Goal: Transaction & Acquisition: Purchase product/service

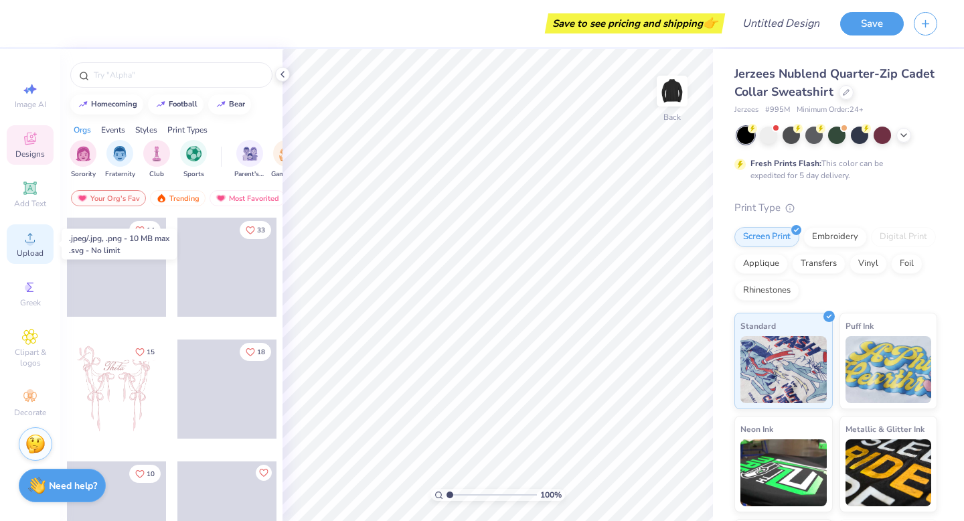
click at [39, 256] on span "Upload" at bounding box center [30, 253] width 27 height 11
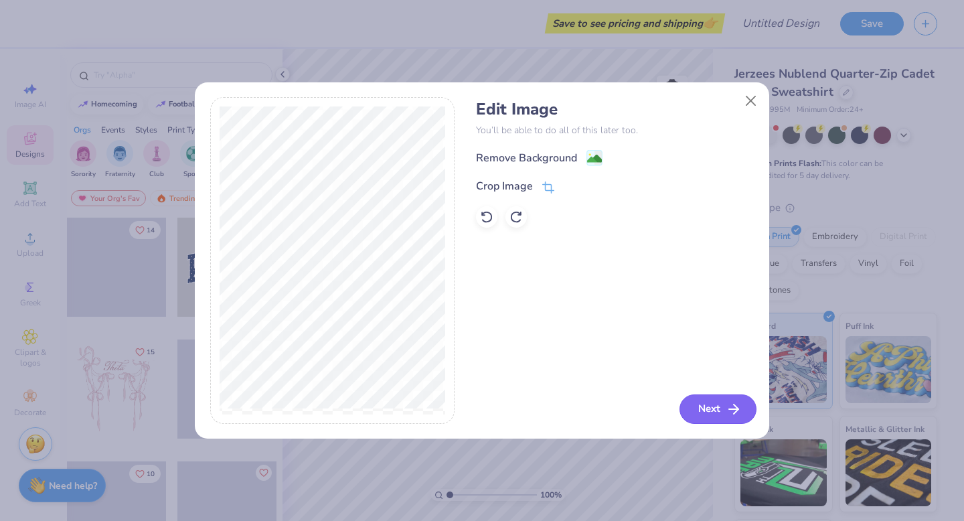
click at [720, 413] on button "Next" at bounding box center [718, 408] width 77 height 29
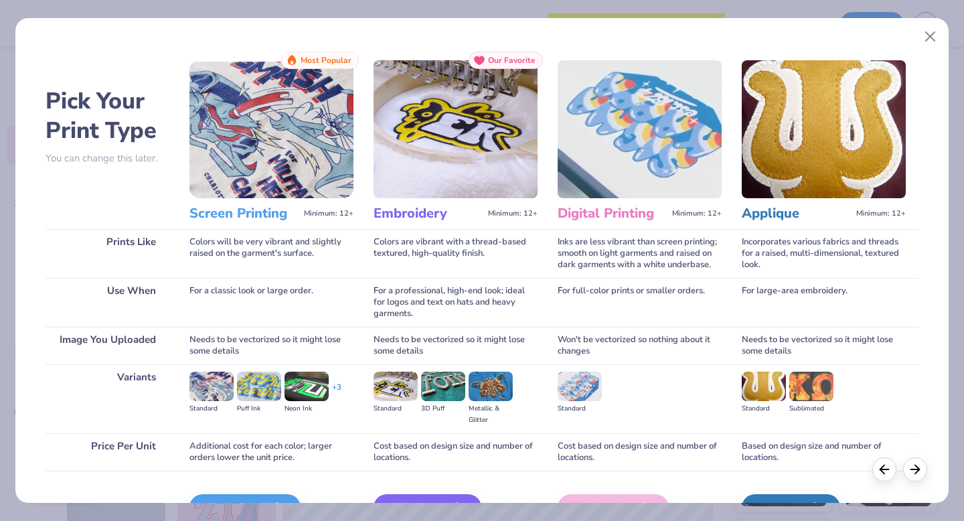
scroll to position [80, 0]
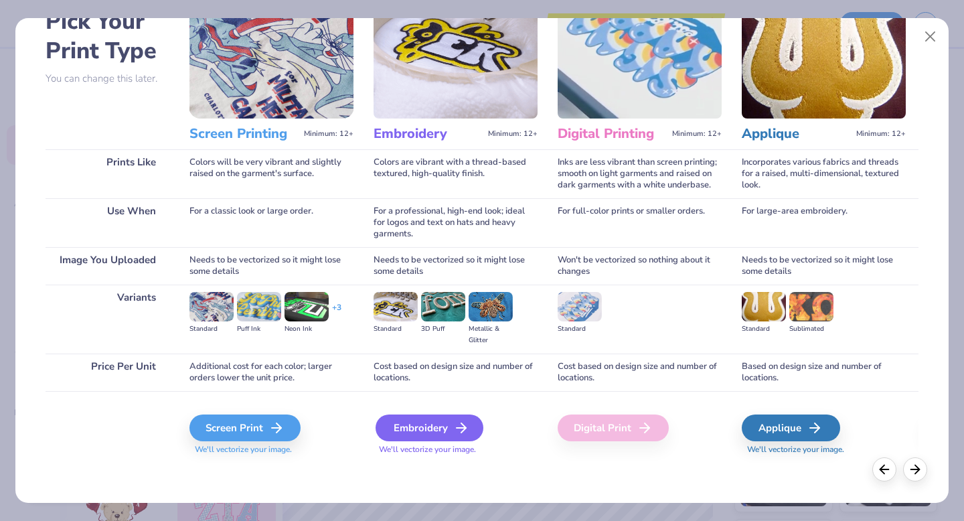
click at [425, 433] on div "Embroidery" at bounding box center [430, 427] width 108 height 27
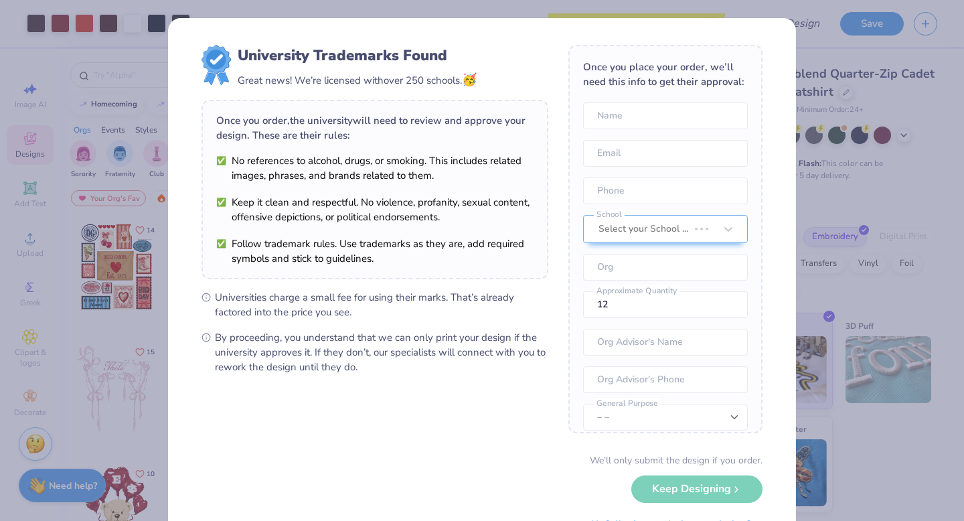
click at [462, 228] on body "Art colors Save to see pricing and shipping 👉 Design Title Save Image AI Design…" at bounding box center [482, 260] width 964 height 521
type input "2.16"
click at [788, 215] on div "University Trademarks Found Great news! We’re licensed with over 250 schools. 🥳…" at bounding box center [482, 291] width 628 height 546
click at [820, 213] on div "University Trademarks Found Great news! We’re licensed with over 250 schools. 🥳…" at bounding box center [482, 260] width 964 height 521
click at [805, 339] on div "University Trademarks Found Great news! We’re licensed with over 250 schools. 🥳…" at bounding box center [482, 260] width 964 height 521
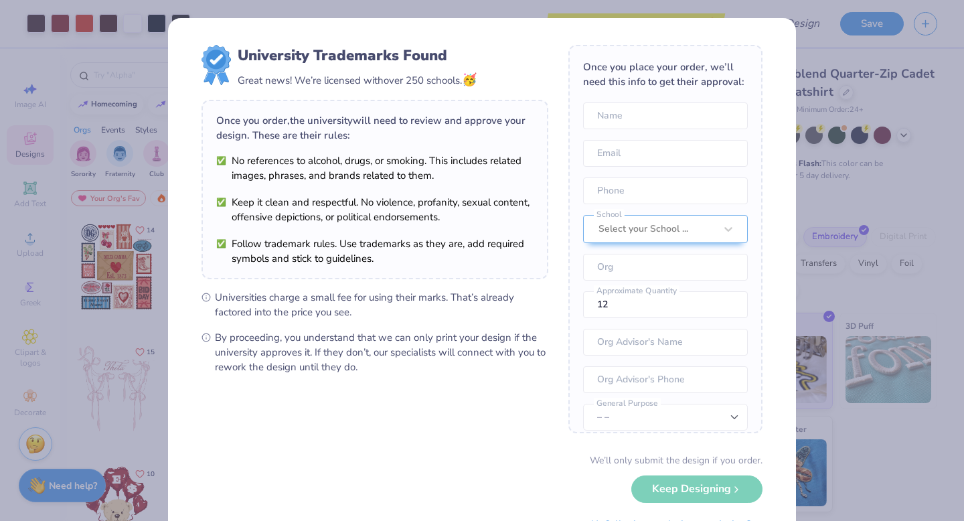
click at [757, 481] on div "We’ll only submit the design if you order. Keep Designing No Collegiate marks i…" at bounding box center [482, 495] width 561 height 84
click at [745, 486] on div "We’ll only submit the design if you order. Keep Designing No Collegiate marks i…" at bounding box center [482, 495] width 561 height 84
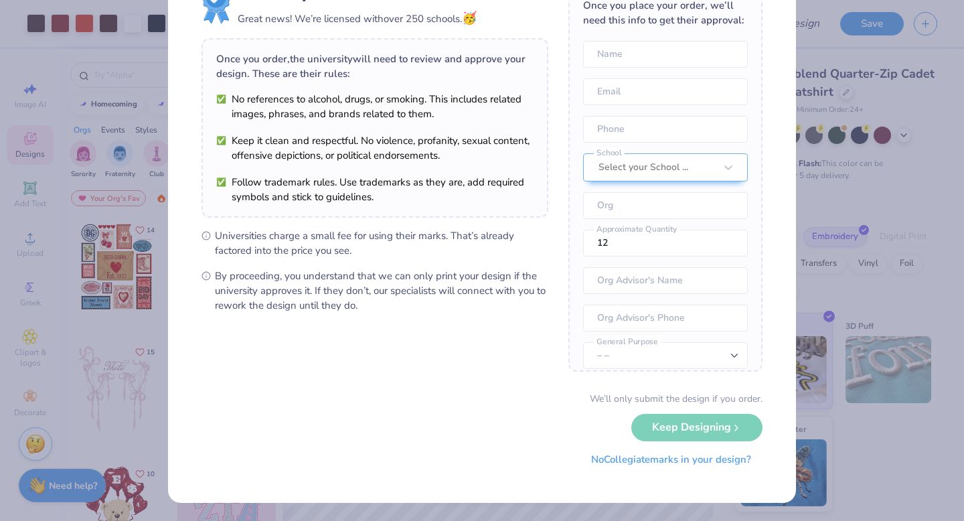
click at [740, 473] on div "We’ll only submit the design if you order. Keep Designing No Collegiate marks i…" at bounding box center [482, 434] width 561 height 84
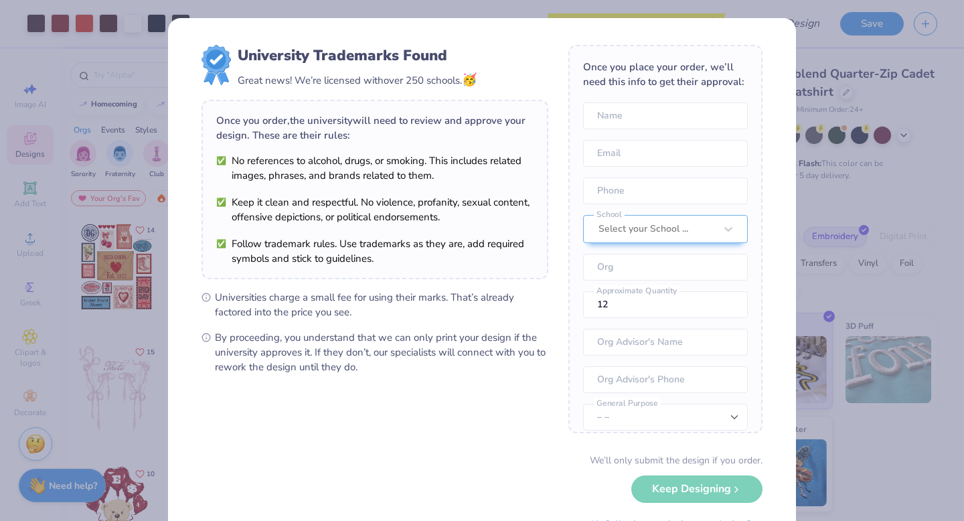
click at [709, 70] on div "Once you place your order, we’ll need this info to get their approval:" at bounding box center [665, 74] width 165 height 29
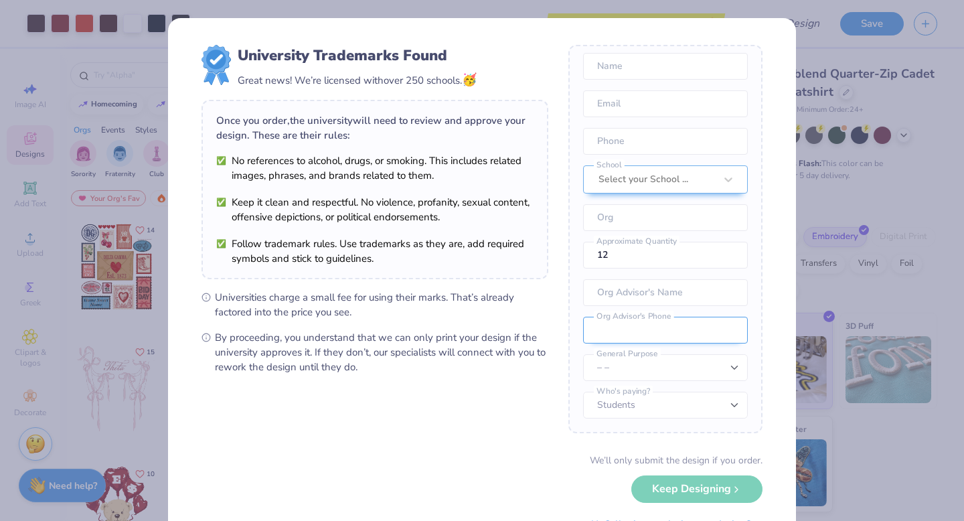
click at [660, 325] on input "tel" at bounding box center [665, 330] width 165 height 27
click at [655, 368] on select "– – Member apparel for registered Student Organization / Department / School Fu…" at bounding box center [665, 367] width 165 height 27
select select "Member apparel for registered Student Organization / Department / School"
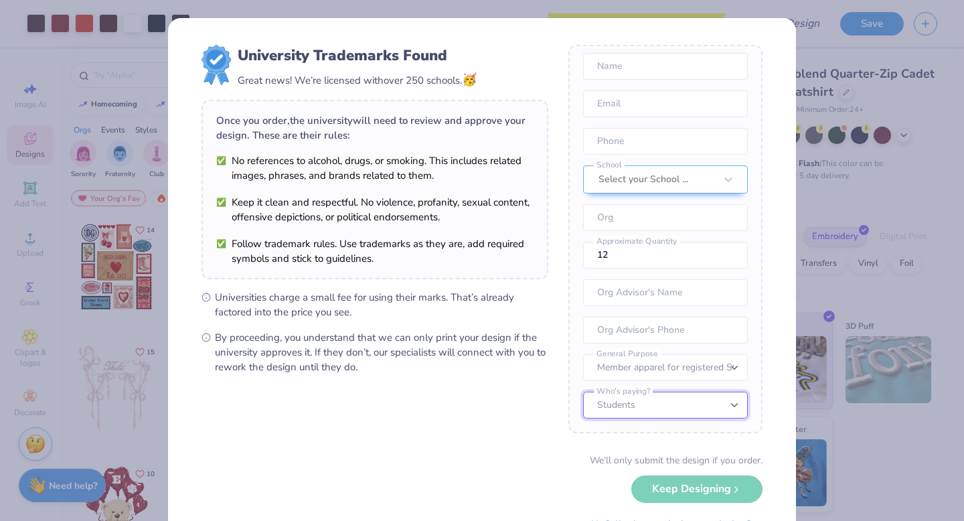
click at [651, 406] on select "Students University" at bounding box center [665, 405] width 165 height 27
select select "University"
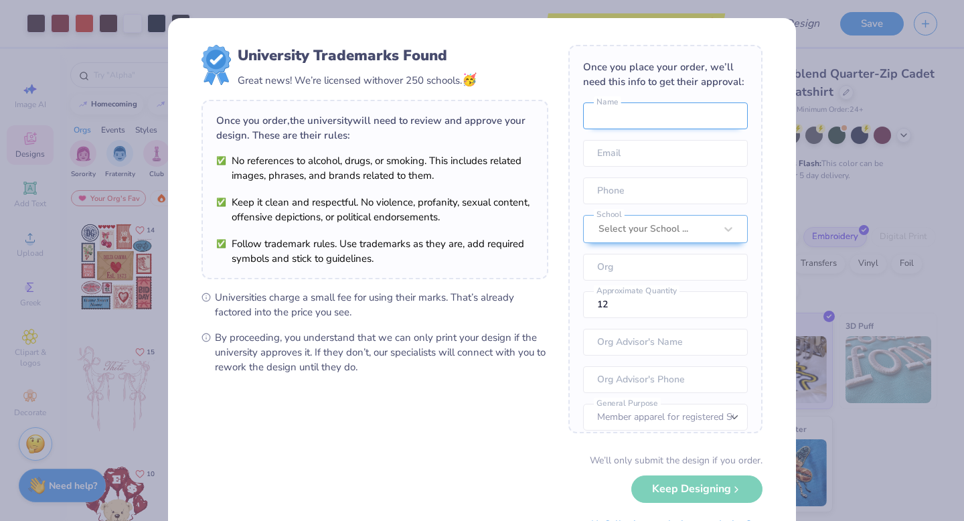
click at [621, 103] on input "text" at bounding box center [665, 115] width 165 height 27
click at [764, 112] on div "University Trademarks Found Great news! We’re licensed with over 250 schools. 🥳…" at bounding box center [482, 291] width 628 height 546
